Goal: Information Seeking & Learning: Learn about a topic

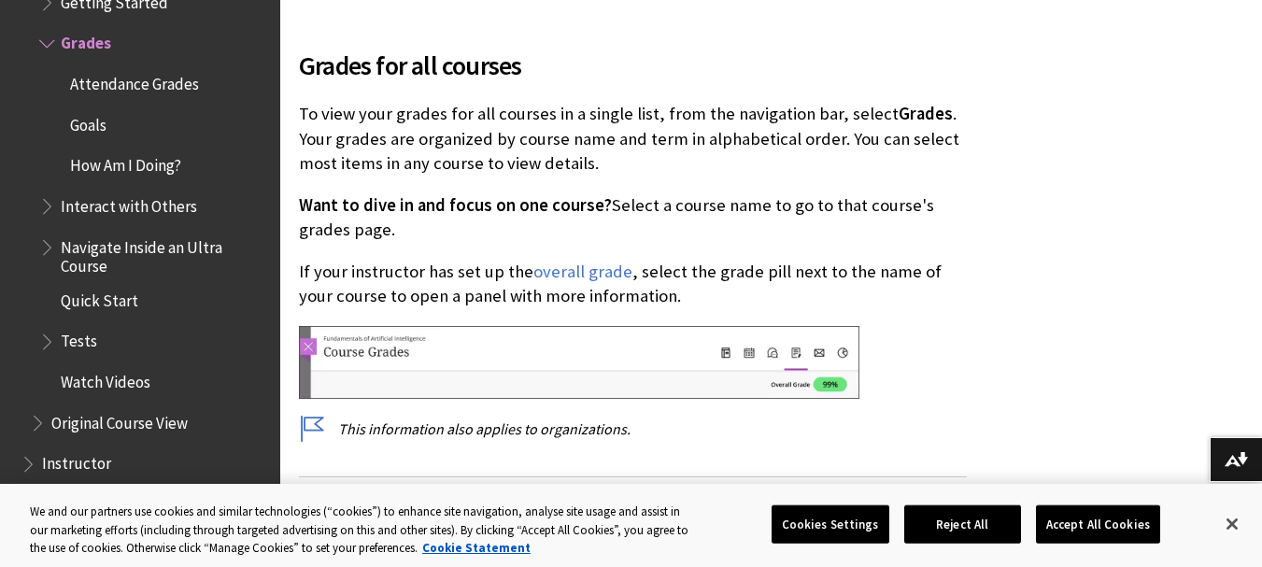
drag, startPoint x: 1099, startPoint y: 45, endPoint x: 1256, endPoint y: 84, distance: 161.8
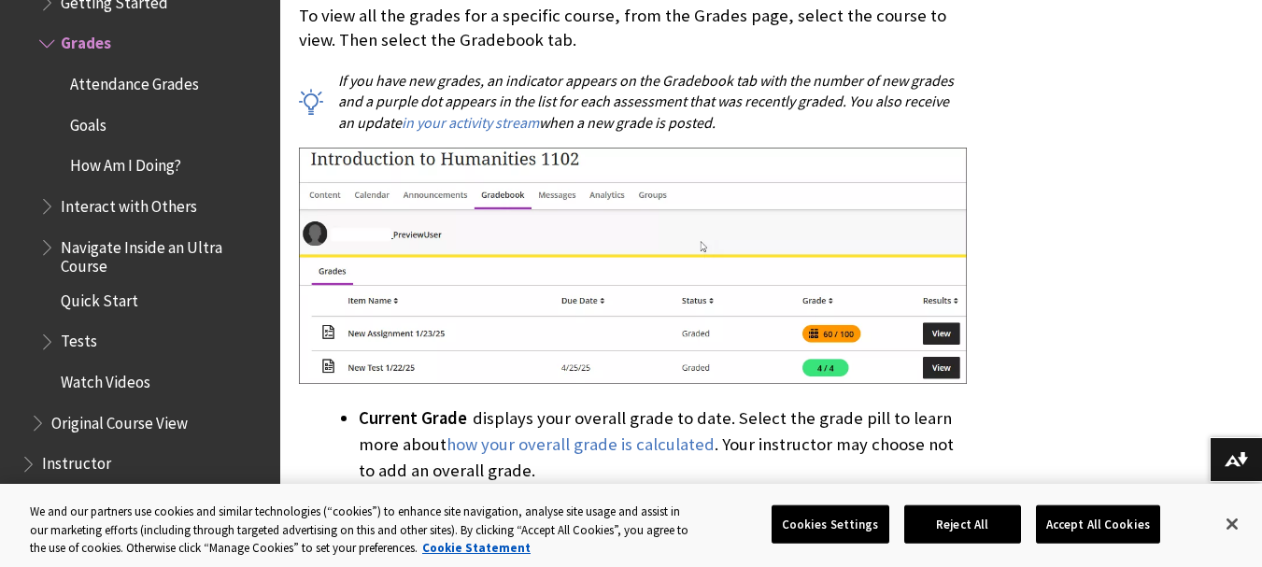
scroll to position [1623, 0]
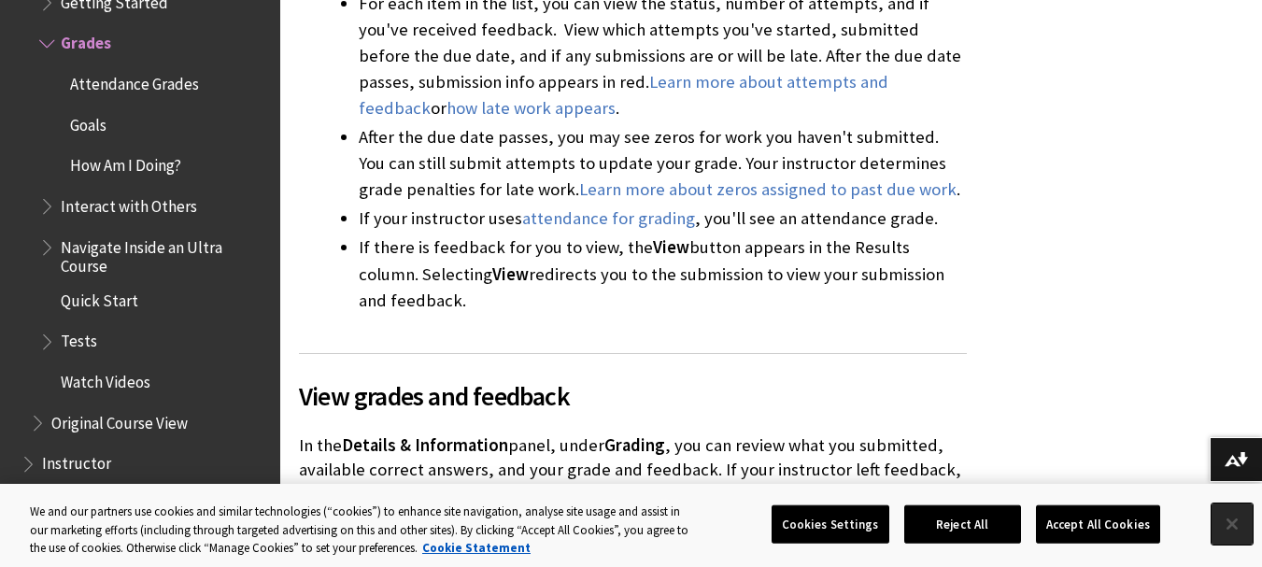
click at [1230, 529] on button "Close" at bounding box center [1232, 524] width 41 height 41
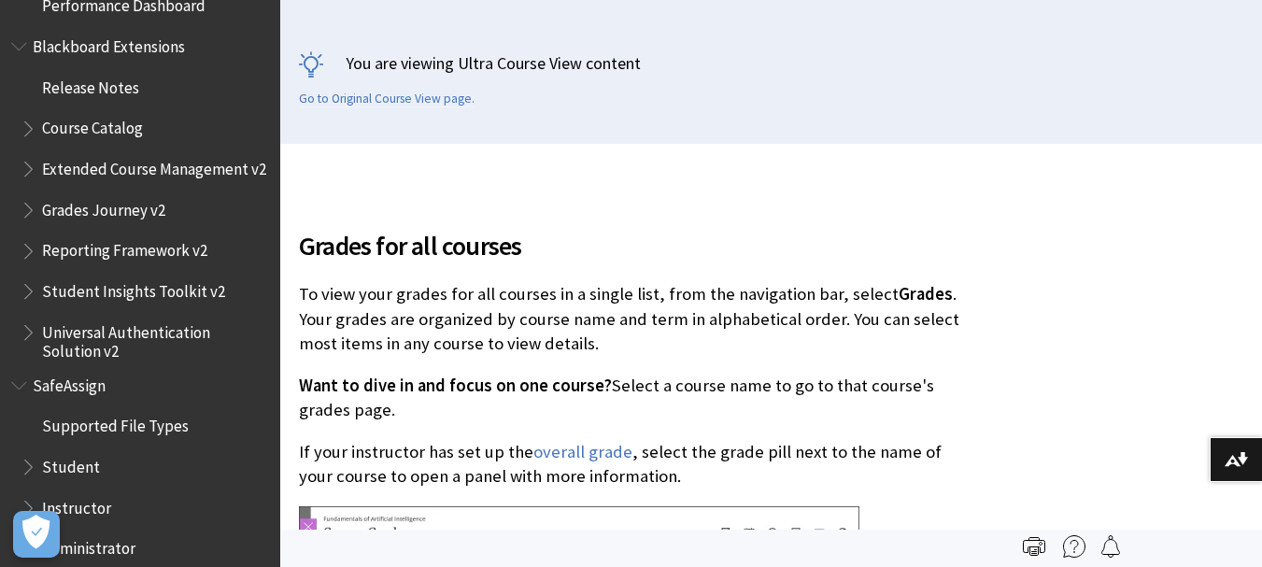
scroll to position [3036, 0]
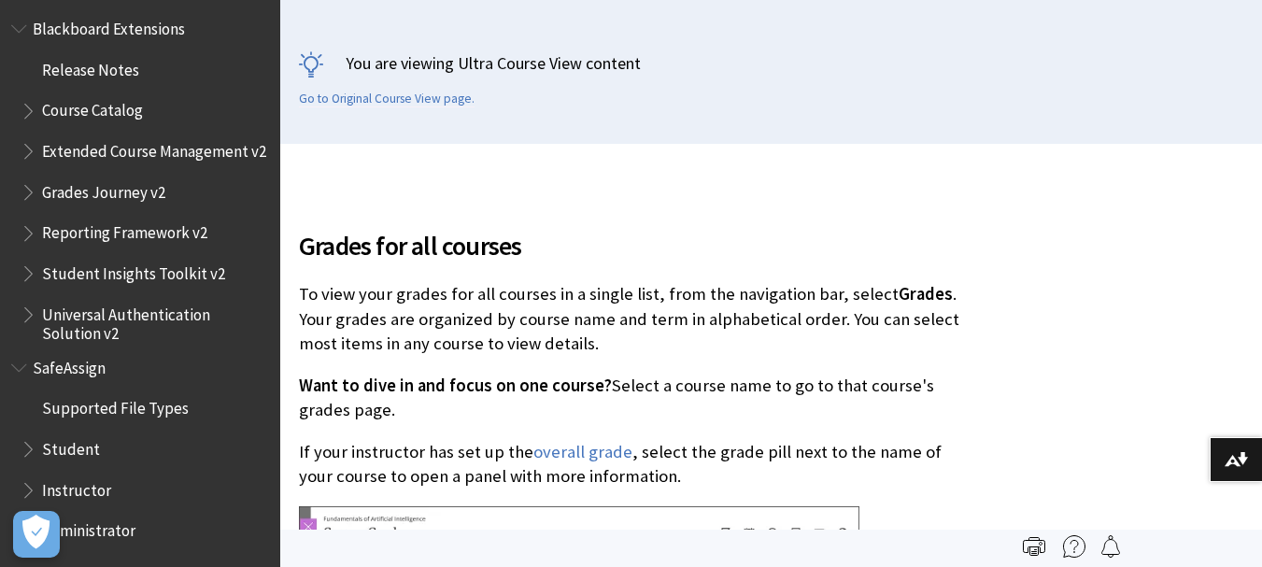
click at [144, 452] on span "Student" at bounding box center [145, 450] width 249 height 32
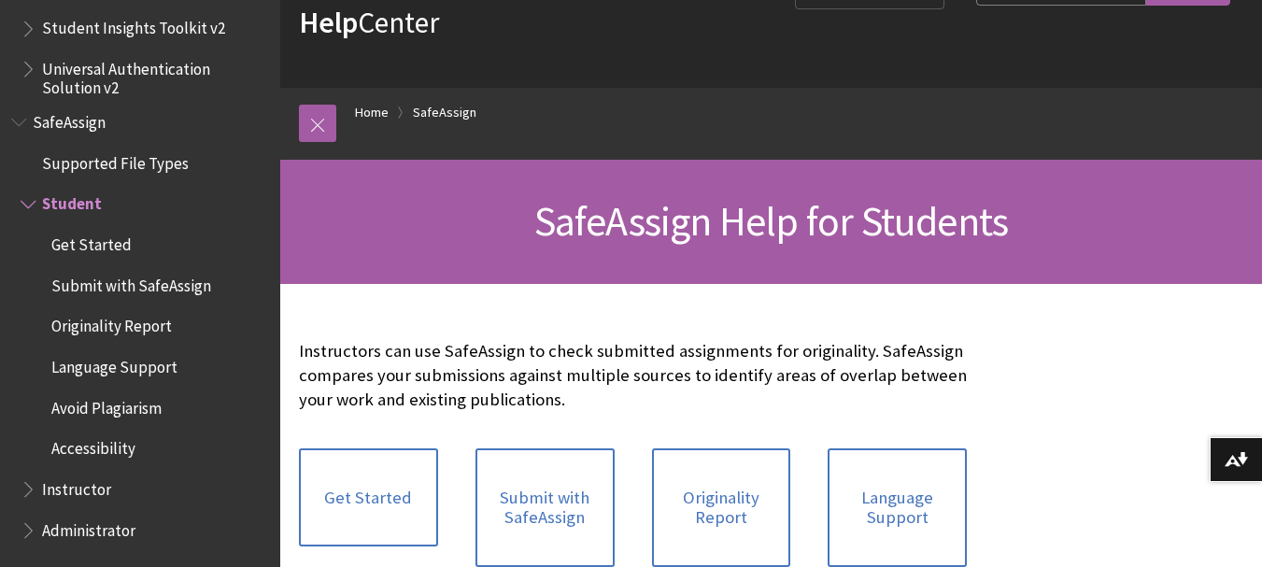
scroll to position [187, 0]
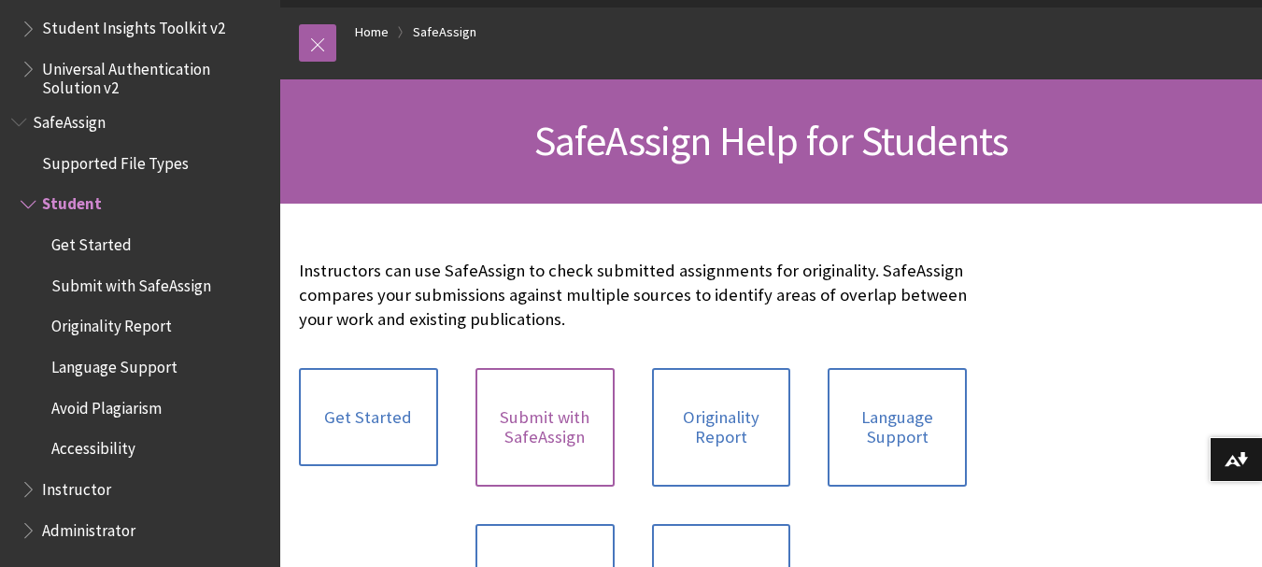
click at [574, 408] on link "Submit with SafeAssign" at bounding box center [545, 427] width 139 height 119
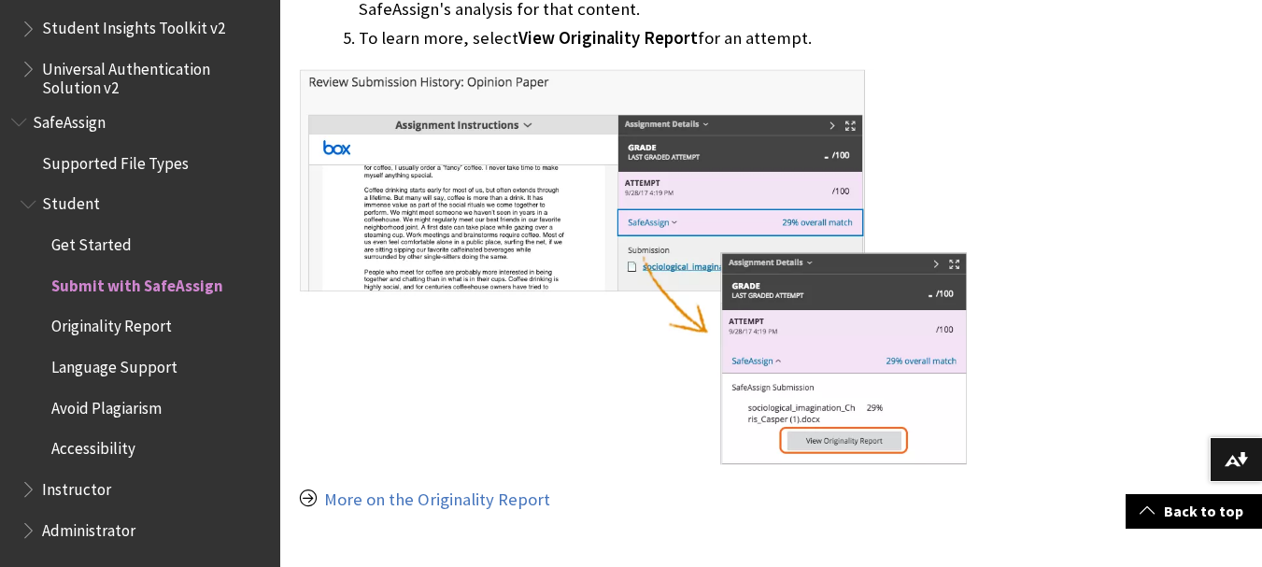
scroll to position [1698, 0]
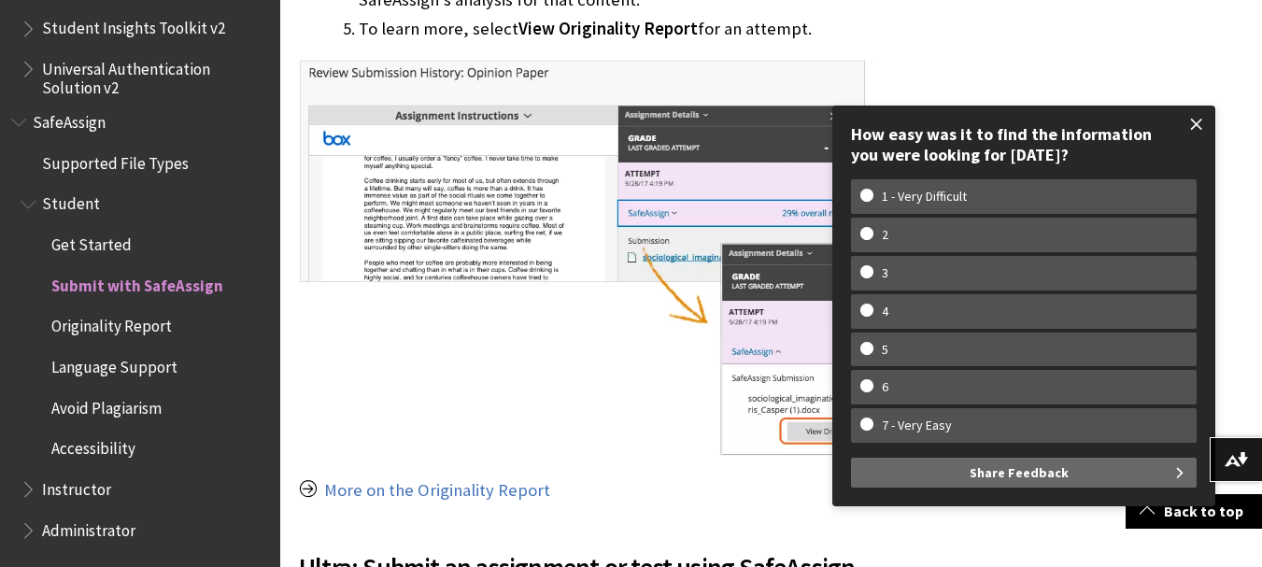
click at [1202, 124] on span at bounding box center [1196, 124] width 39 height 39
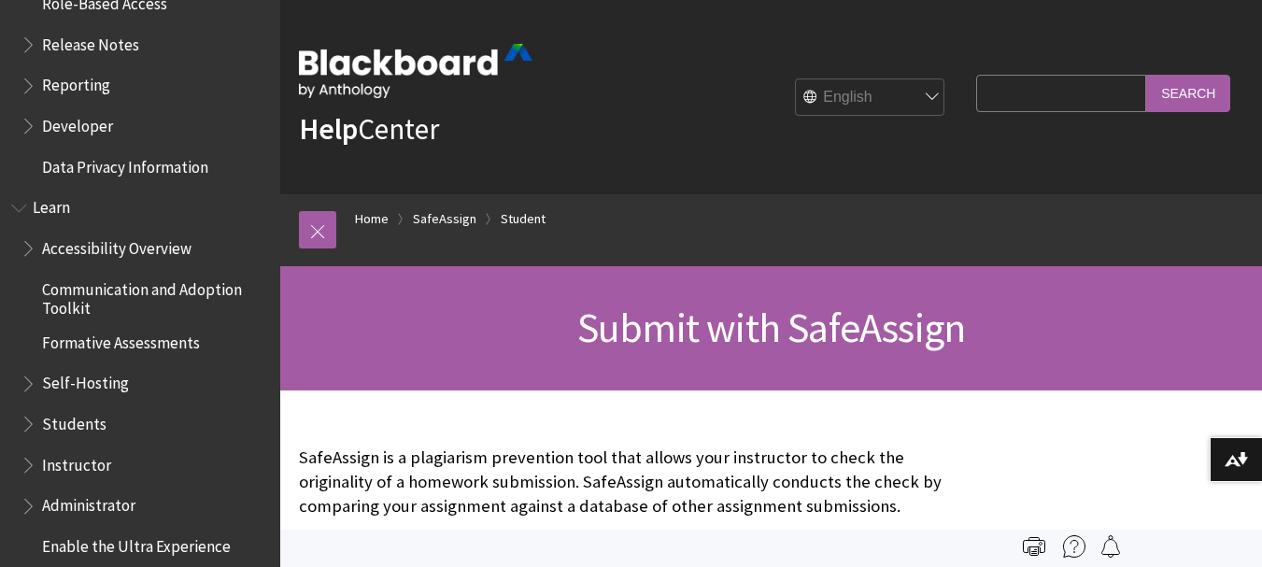
scroll to position [1395, 0]
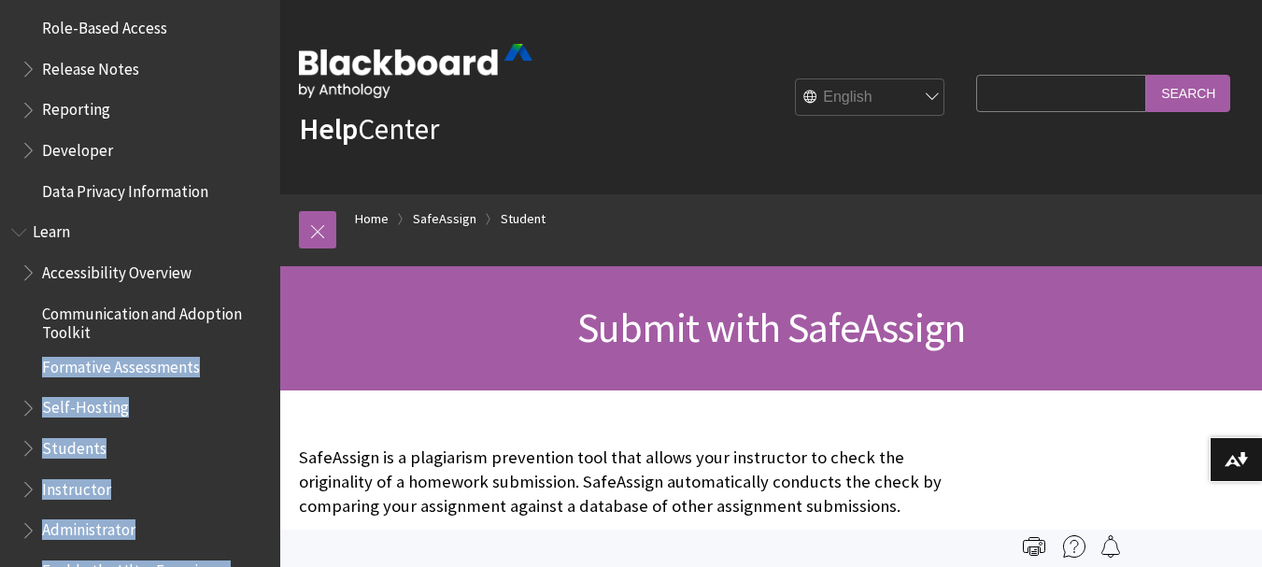
drag, startPoint x: 287, startPoint y: 303, endPoint x: 268, endPoint y: 290, distance: 22.8
click at [280, 290] on div "Help Center English عربية Català Cymraeg Deutsch Español Suomi Français עברית I…" at bounding box center [771, 195] width 982 height 391
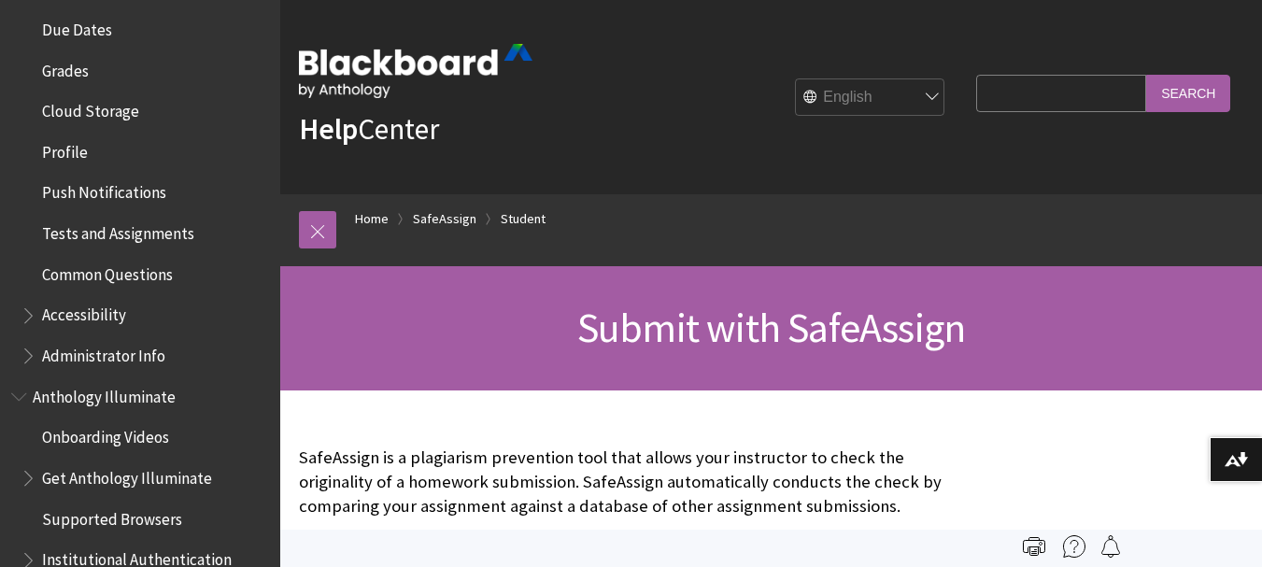
scroll to position [747, 0]
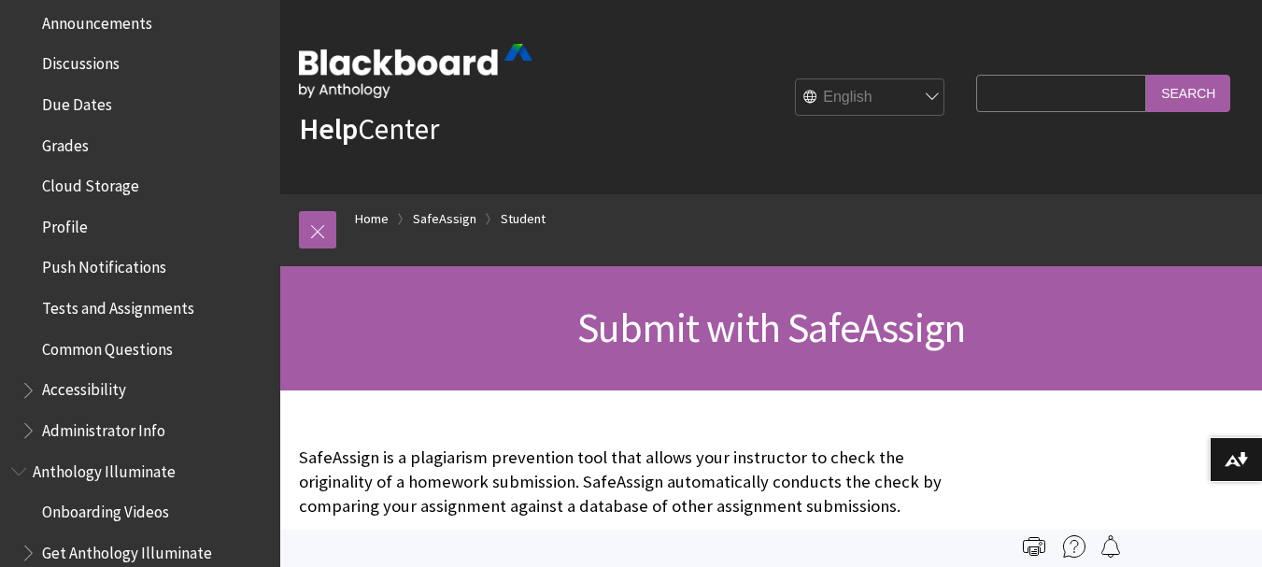
drag, startPoint x: 288, startPoint y: 168, endPoint x: 291, endPoint y: 125, distance: 43.1
click at [291, 125] on div "Help Center English عربية Català Cymraeg Deutsch Español Suomi Français עברית I…" at bounding box center [771, 97] width 982 height 194
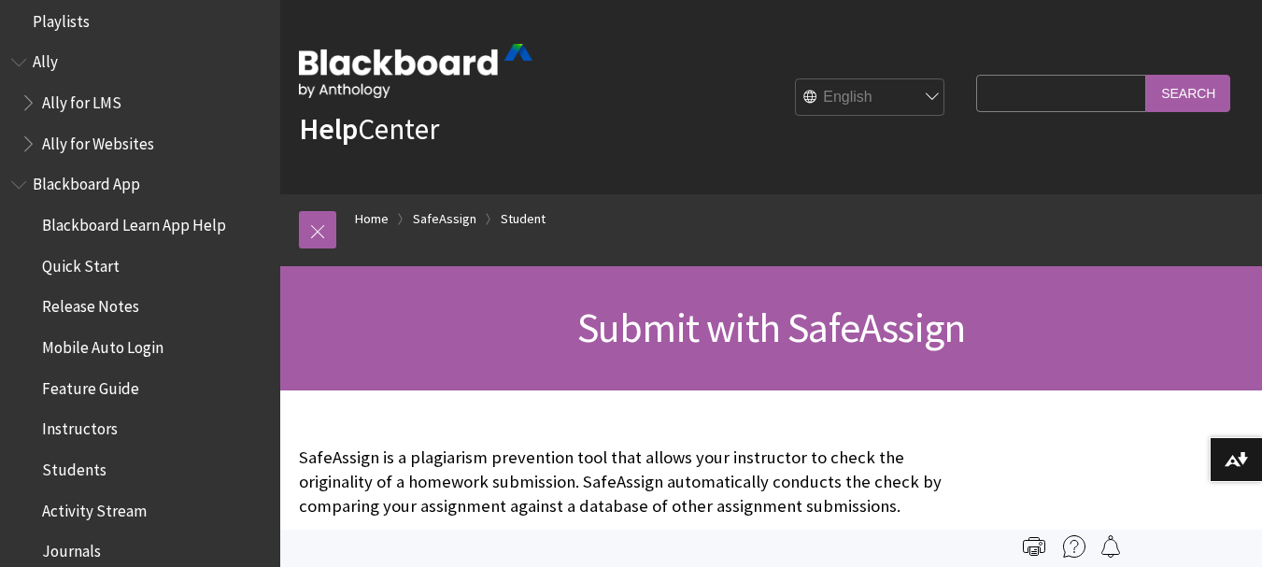
scroll to position [0, 0]
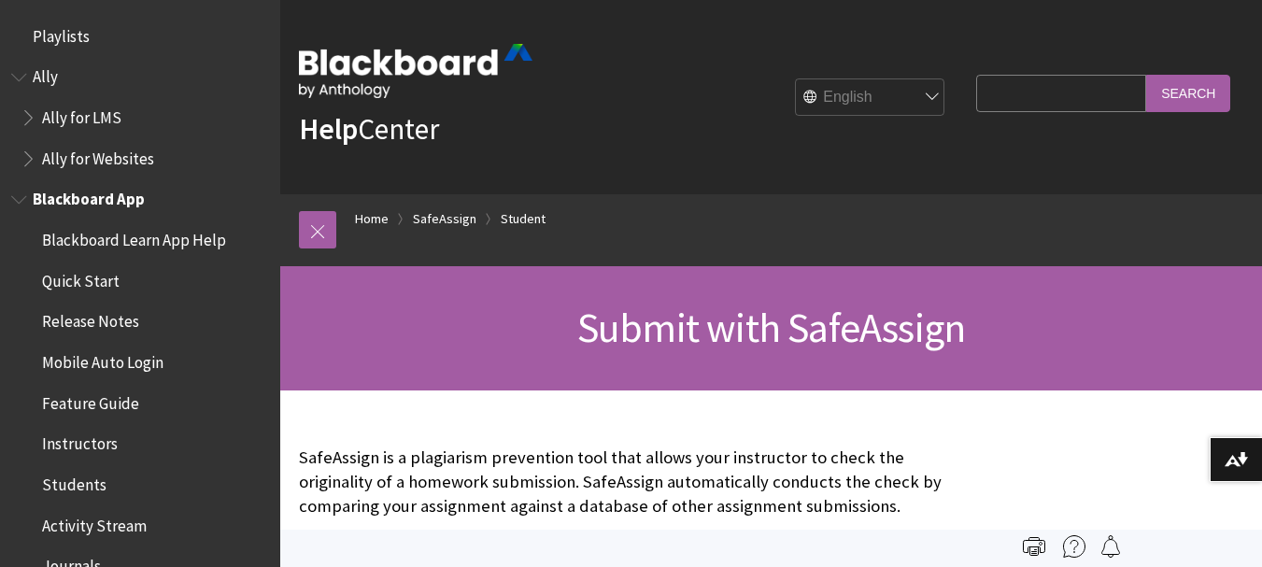
click at [137, 186] on span "Blackboard App" at bounding box center [140, 200] width 258 height 32
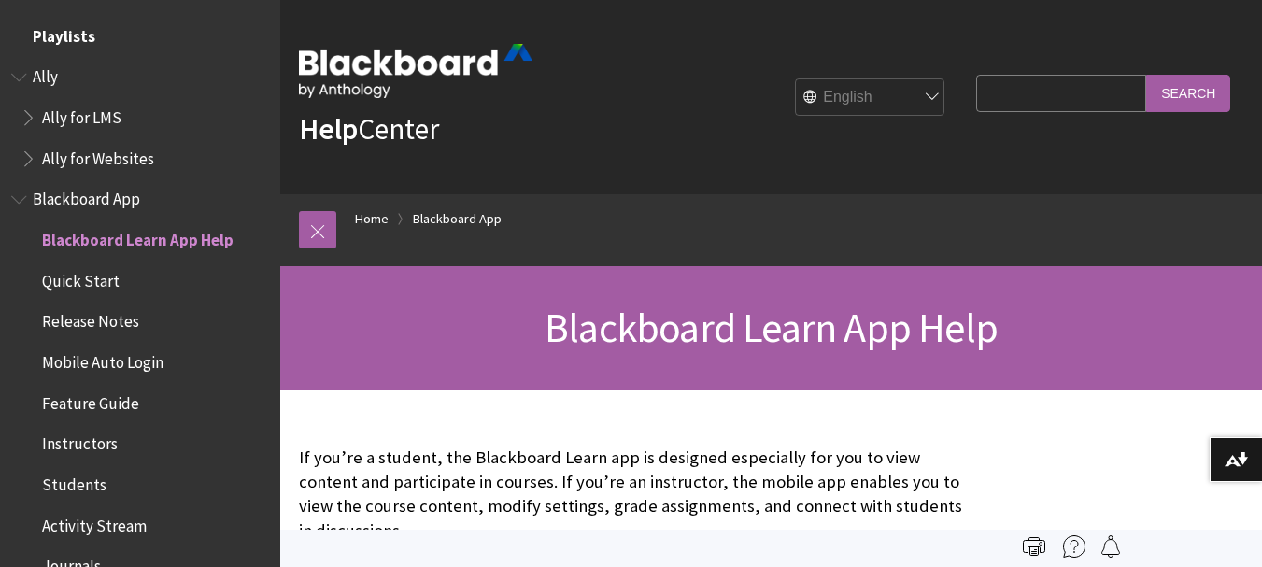
click at [165, 47] on span "Playlists" at bounding box center [140, 37] width 258 height 32
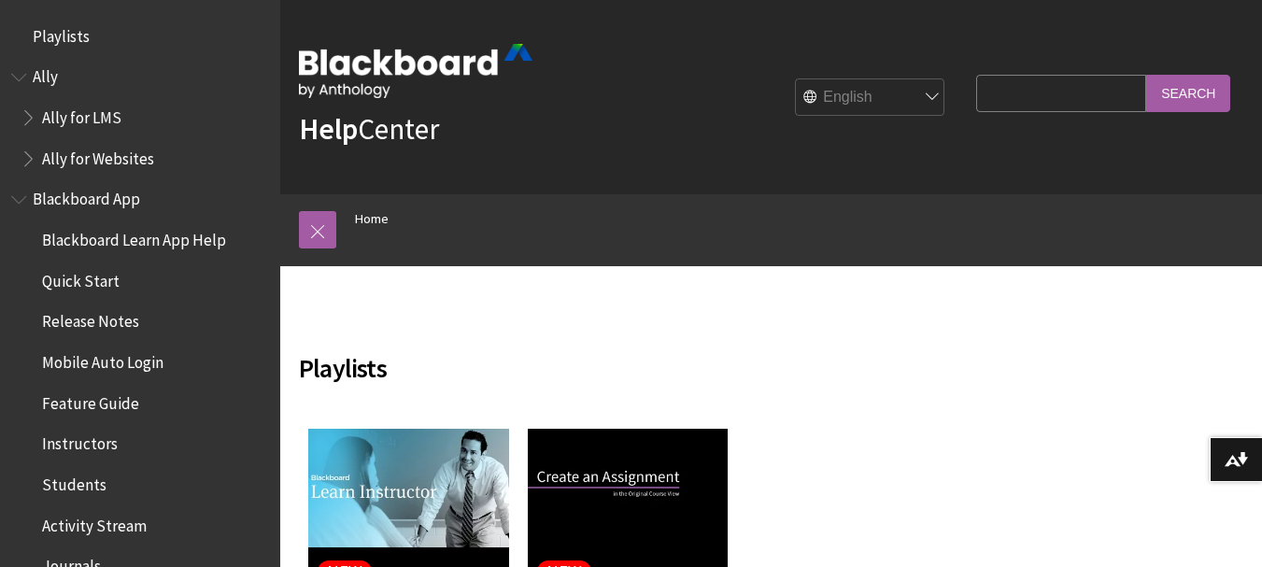
click at [1034, 92] on input "Search Query" at bounding box center [1061, 93] width 170 height 36
type input "plagiarism"
click at [1146, 75] on input "Search" at bounding box center [1188, 93] width 84 height 36
click at [1213, 82] on input "Search" at bounding box center [1188, 93] width 84 height 36
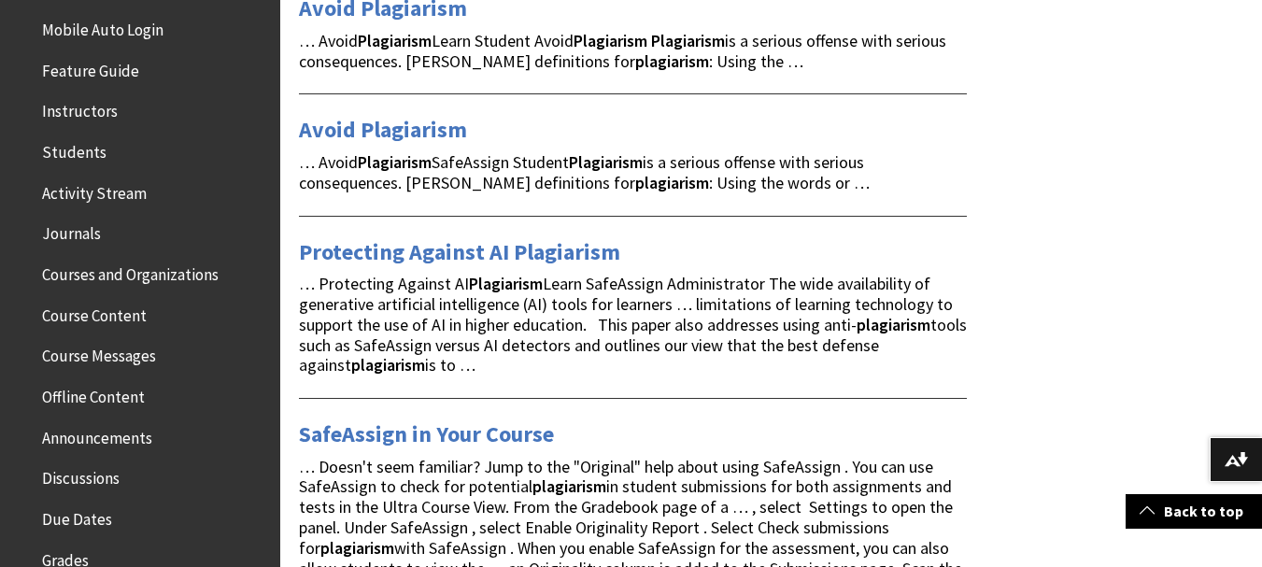
scroll to position [442, 0]
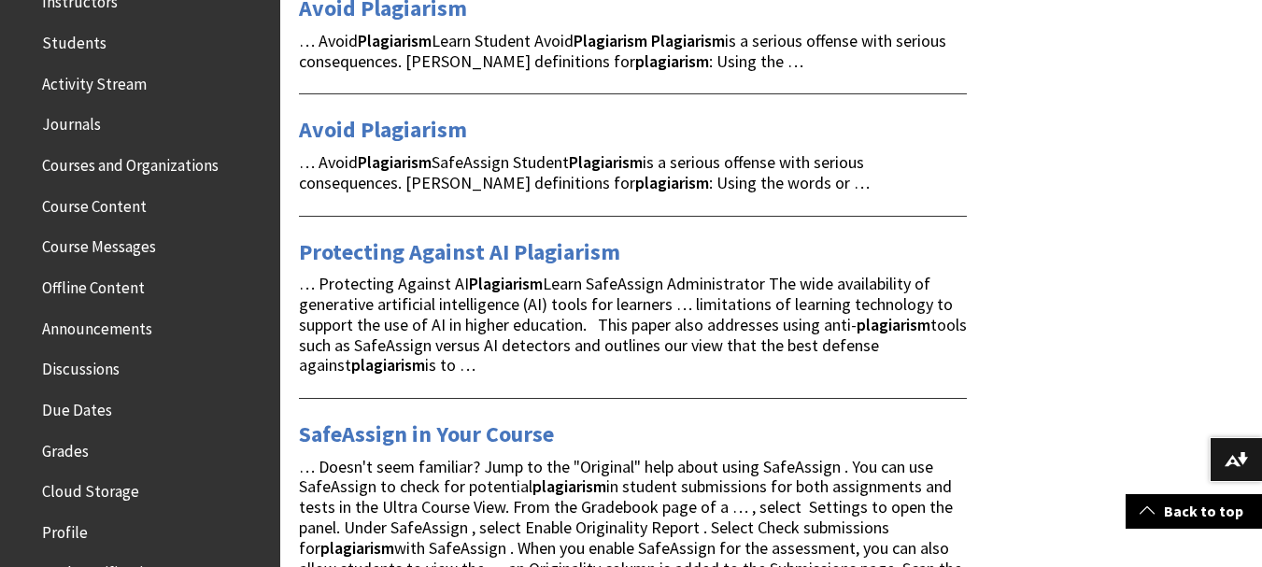
click at [162, 170] on span "Courses and Organizations" at bounding box center [130, 161] width 177 height 25
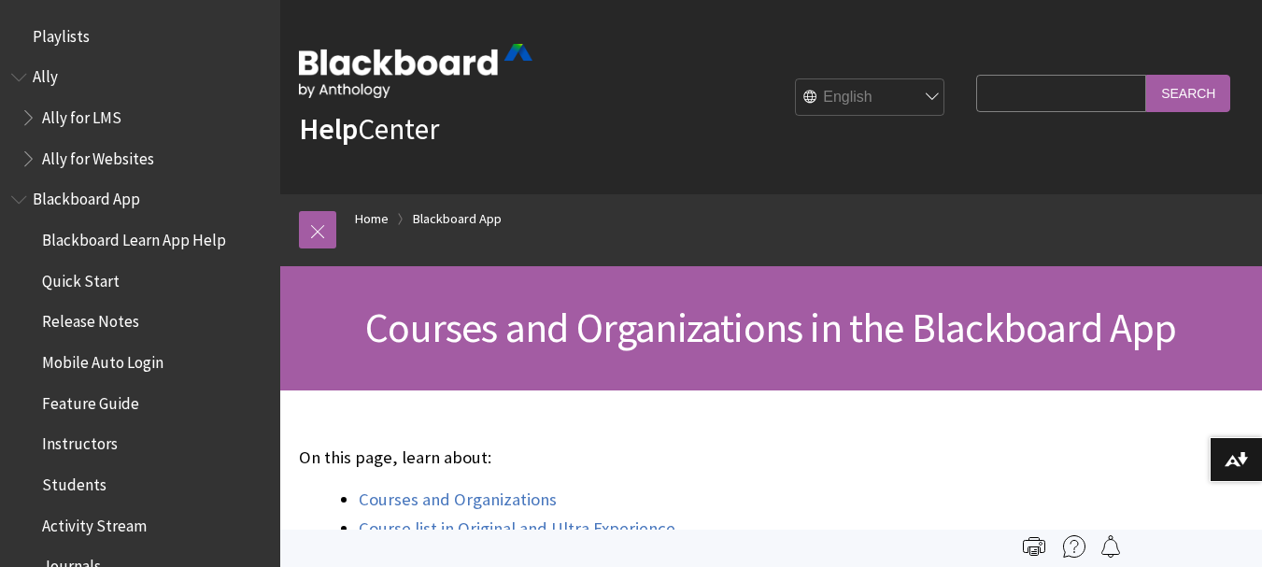
scroll to position [563, 0]
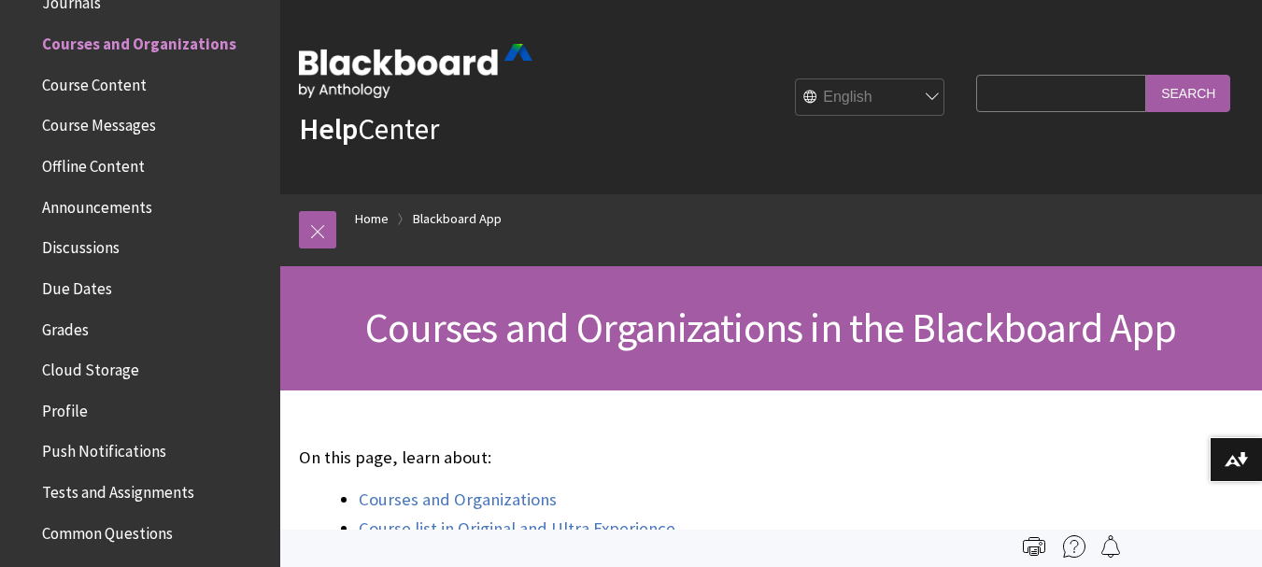
click at [139, 202] on span "Announcements" at bounding box center [97, 204] width 110 height 25
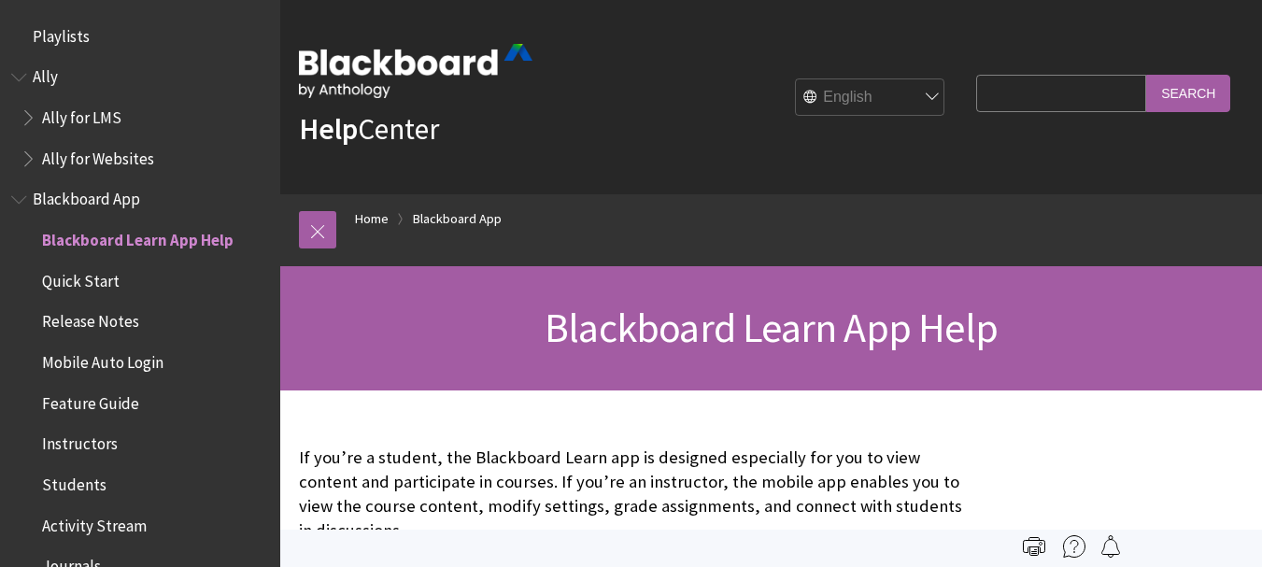
scroll to position [196, 0]
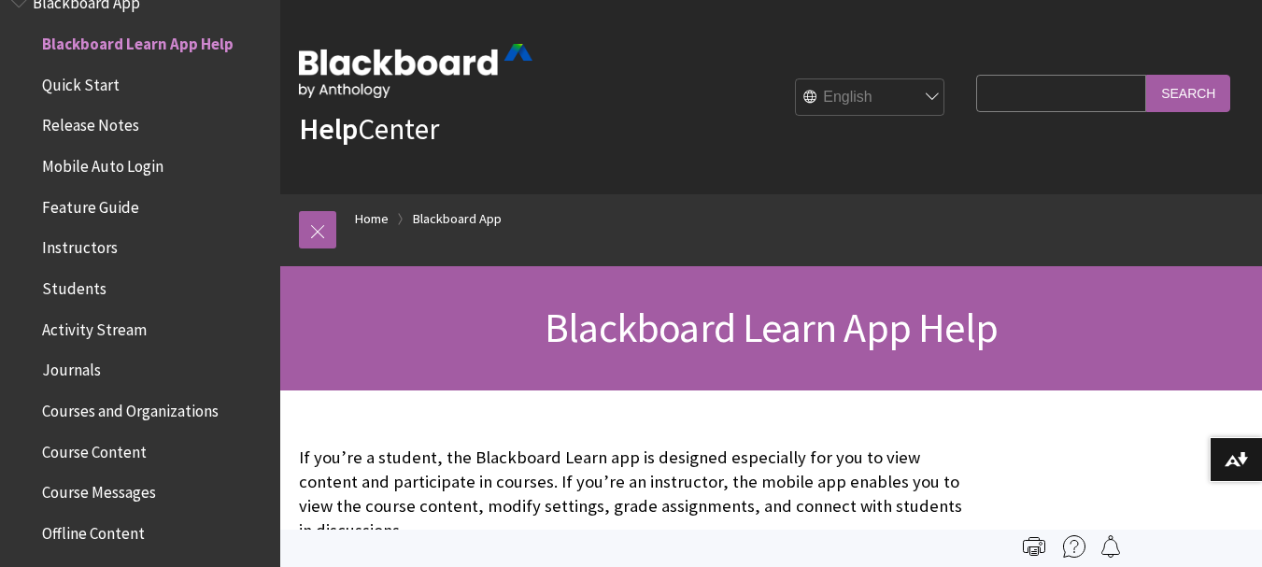
click at [107, 136] on span "Release Notes" at bounding box center [145, 126] width 249 height 32
